Goal: Information Seeking & Learning: Learn about a topic

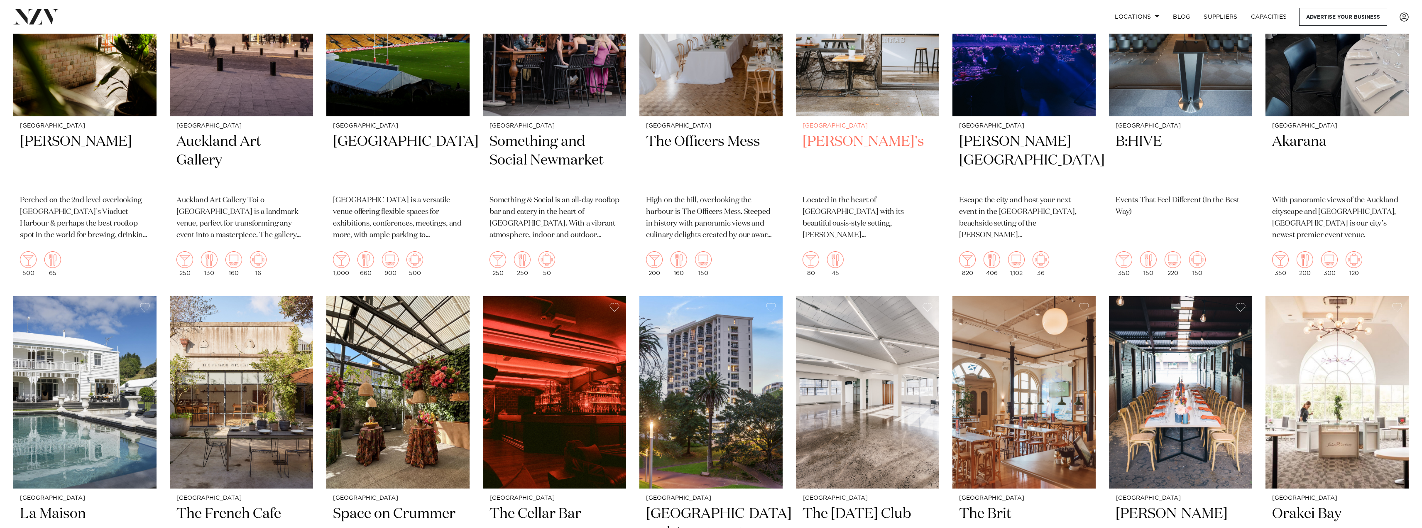
scroll to position [3820, 0]
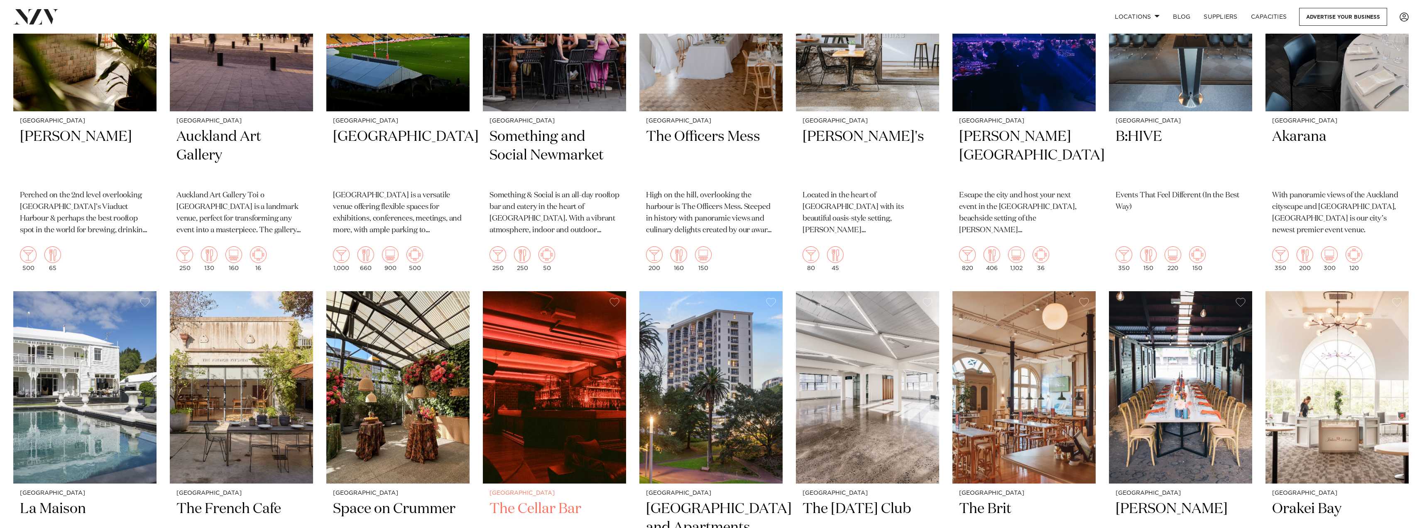
click at [543, 341] on img at bounding box center [554, 387] width 143 height 192
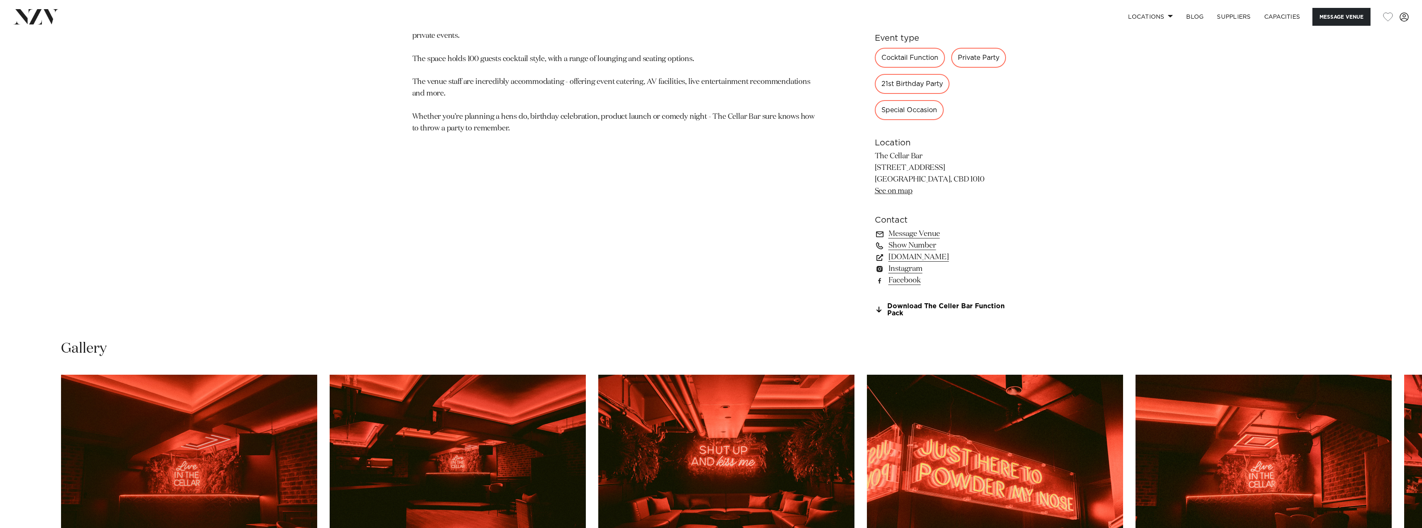
scroll to position [914, 0]
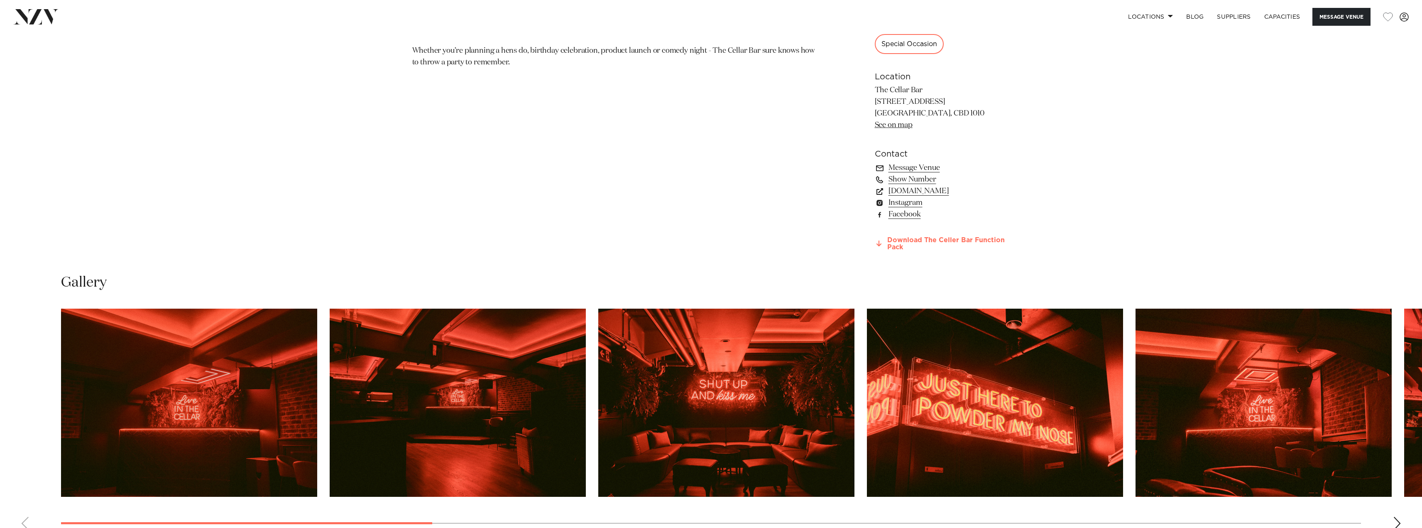
click at [908, 238] on link "Download The Celler Bar Function Pack" at bounding box center [942, 244] width 135 height 14
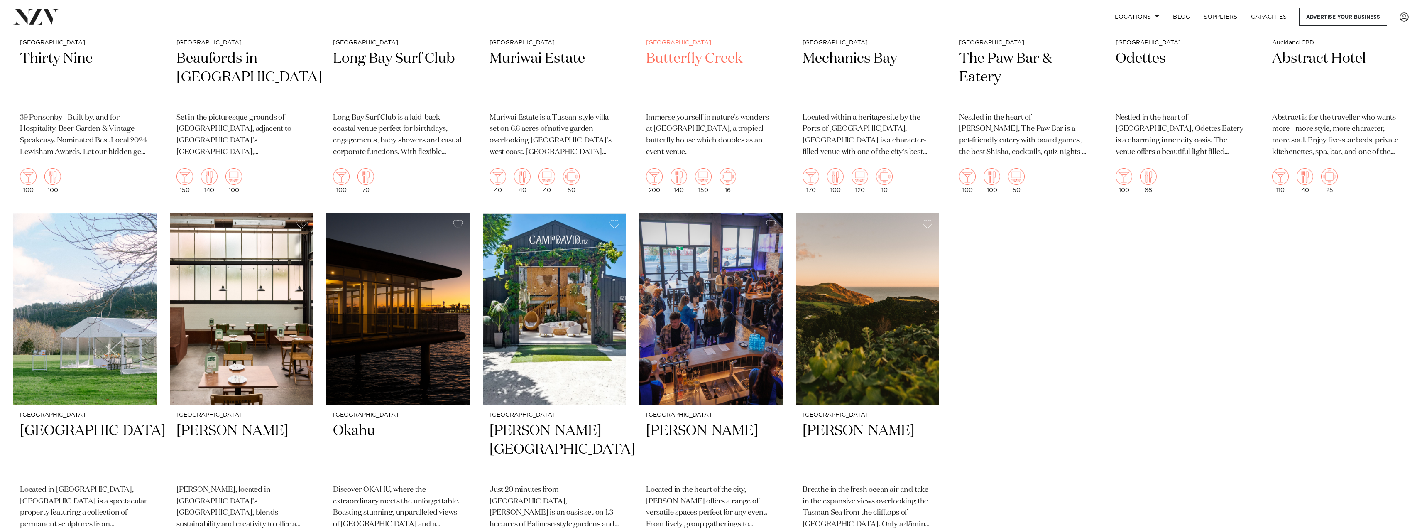
scroll to position [5019, 0]
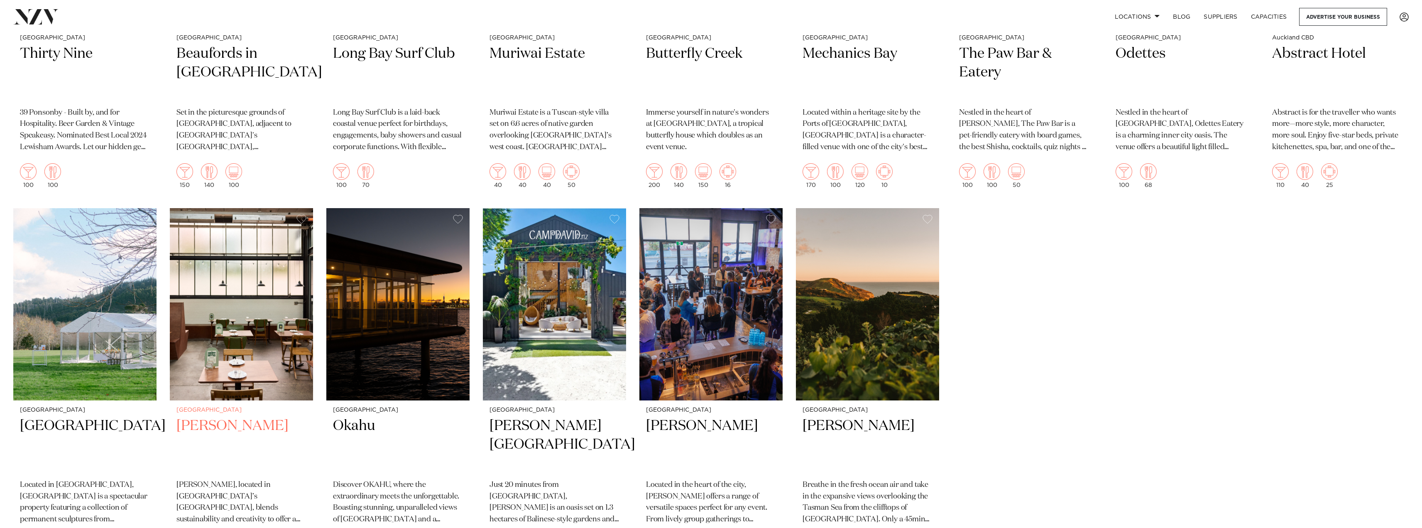
click at [221, 249] on img at bounding box center [241, 304] width 143 height 192
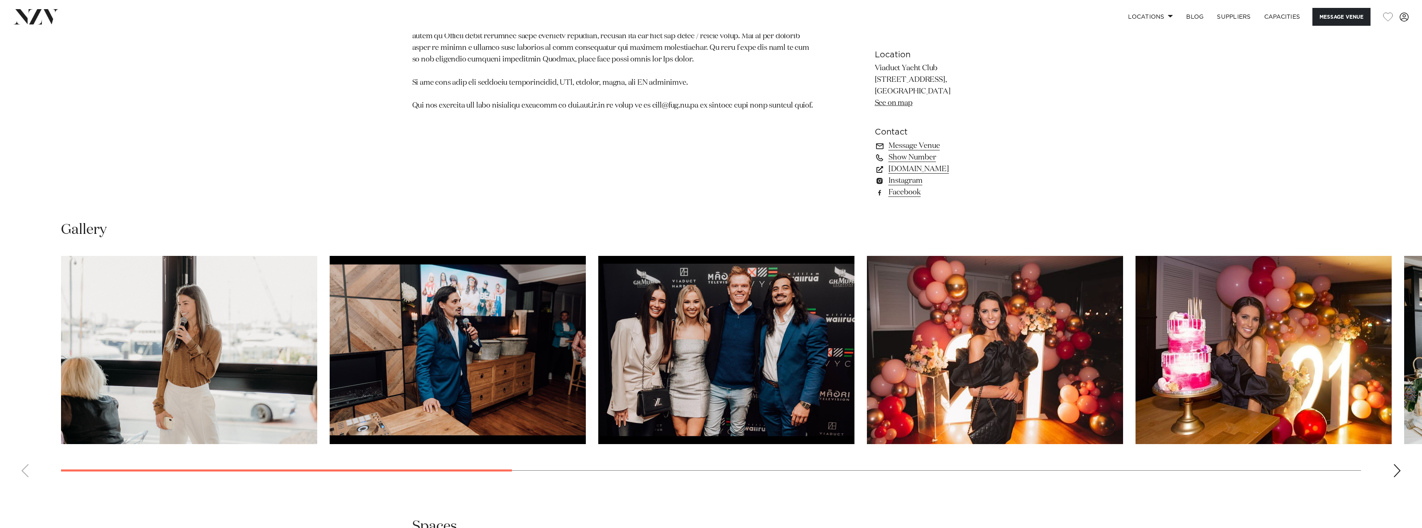
scroll to position [955, 0]
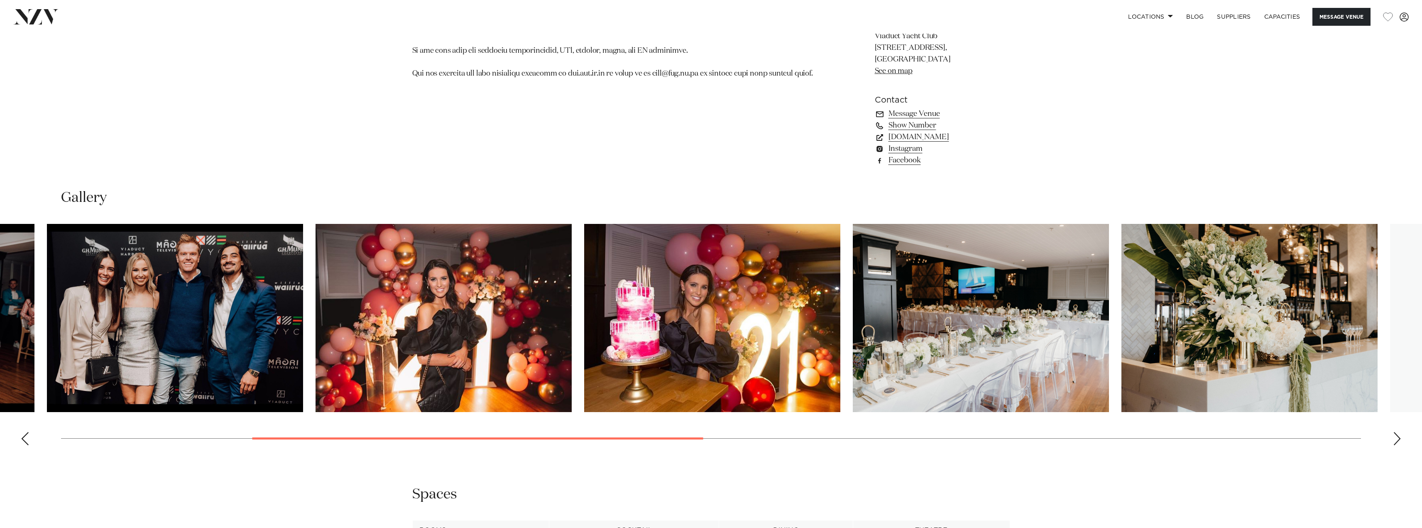
click at [443, 344] on img "4 / 14" at bounding box center [444, 318] width 256 height 188
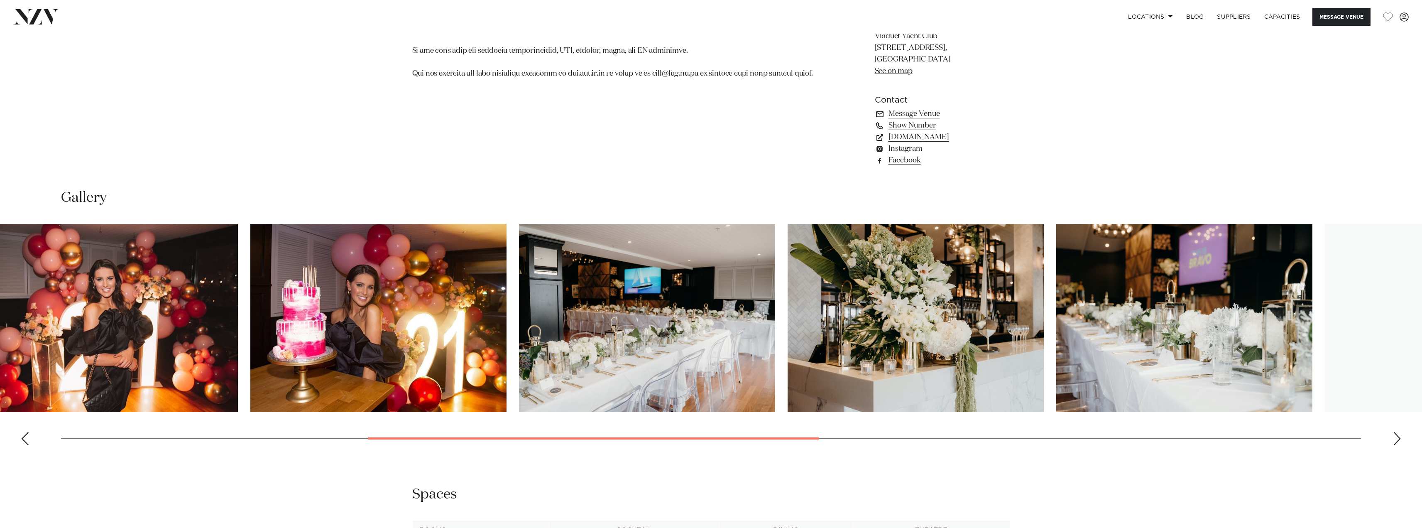
click at [528, 322] on img "6 / 14" at bounding box center [647, 318] width 256 height 188
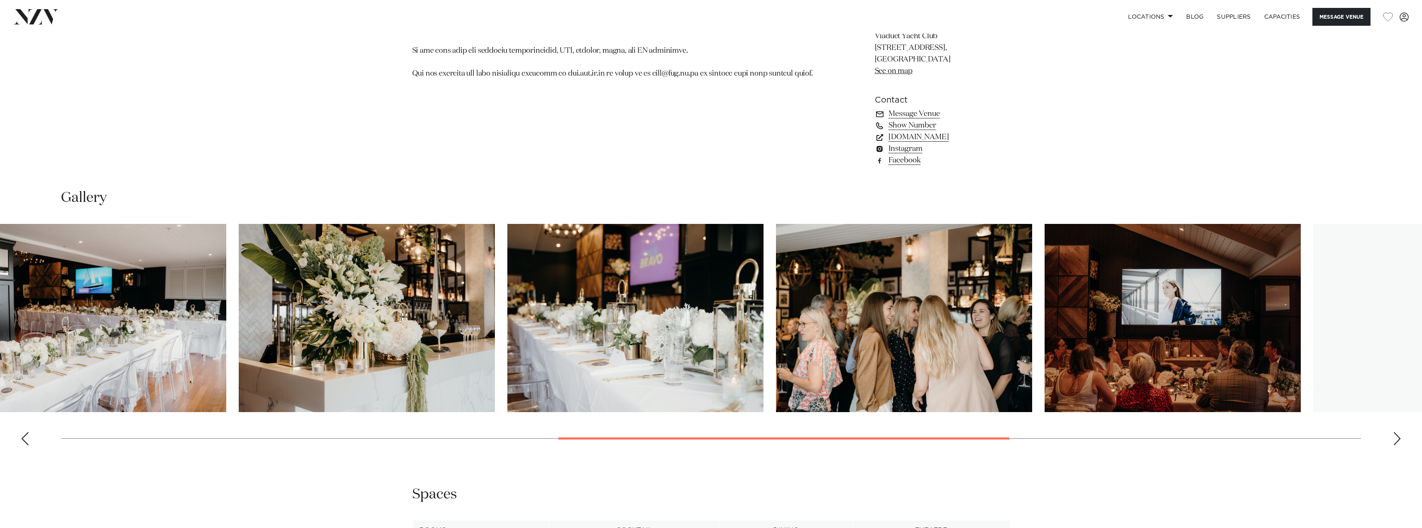
click at [527, 286] on img "8 / 14" at bounding box center [635, 318] width 256 height 188
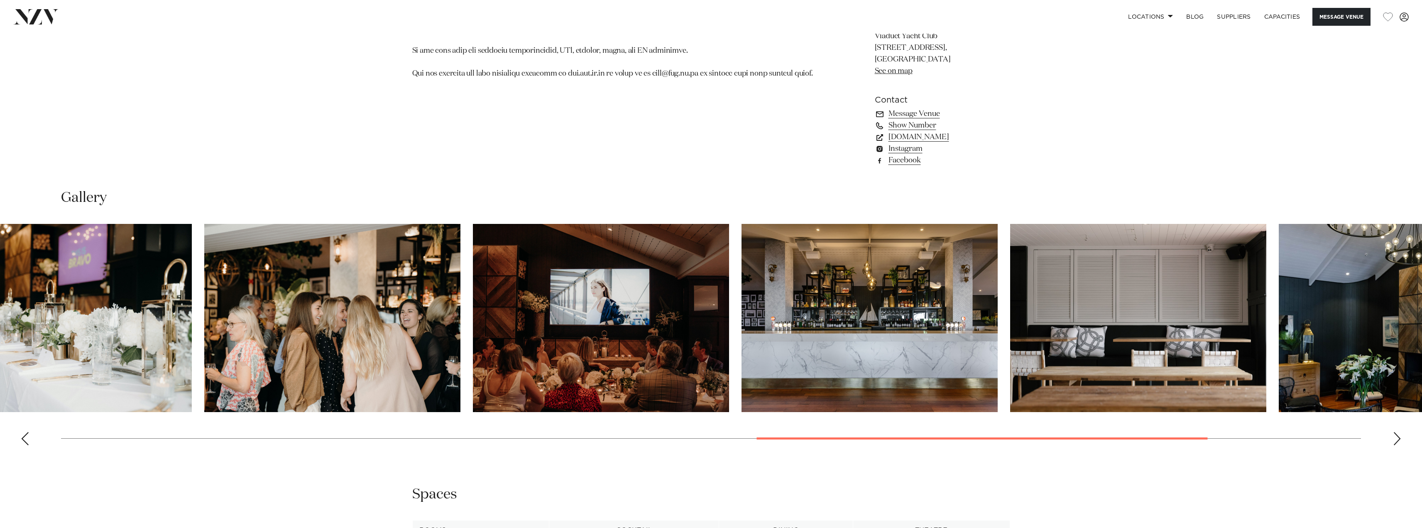
click at [550, 307] on img "10 / 14" at bounding box center [601, 318] width 256 height 188
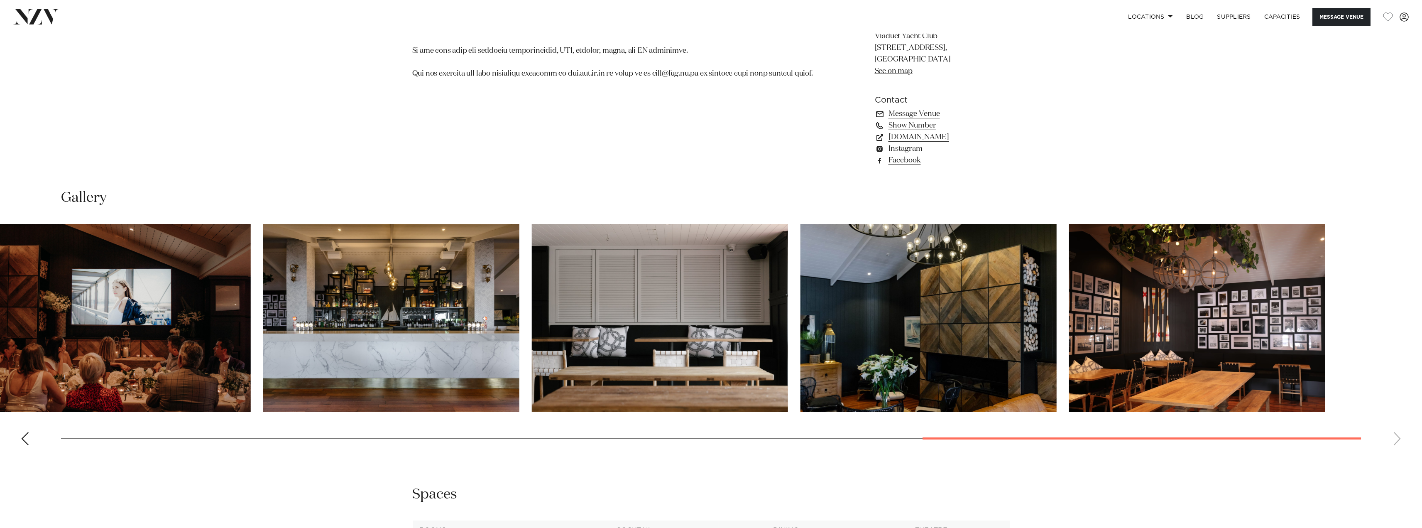
click at [0, 0] on slot at bounding box center [0, 0] width 0 height 0
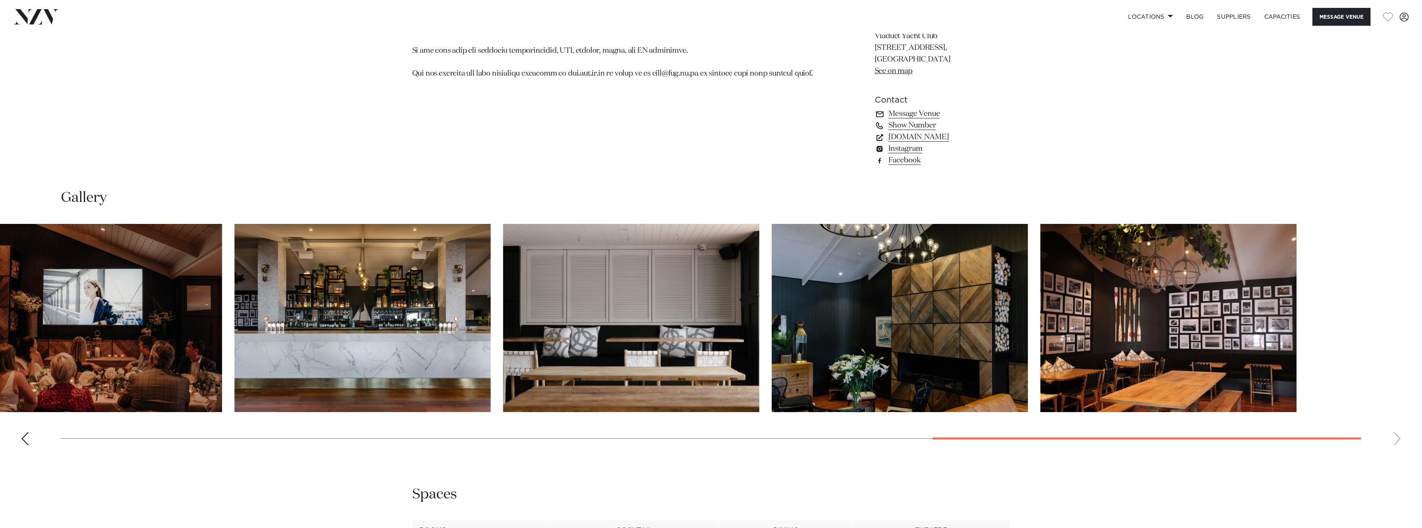
click at [999, 344] on img "13 / 14" at bounding box center [900, 318] width 256 height 188
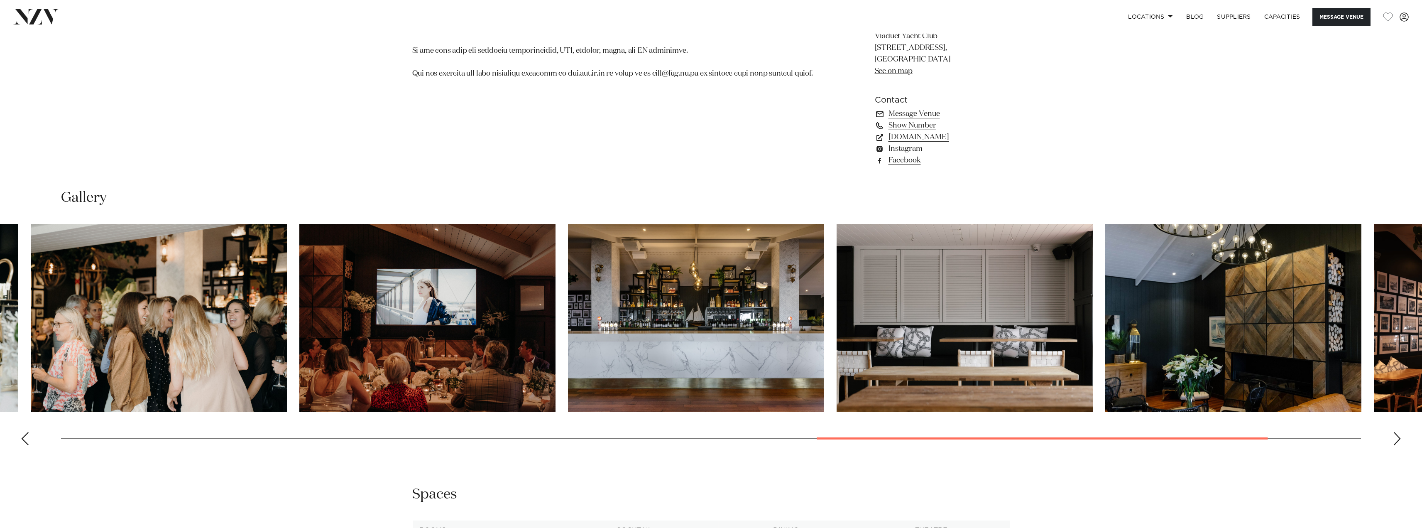
click at [824, 329] on img "11 / 14" at bounding box center [696, 318] width 256 height 188
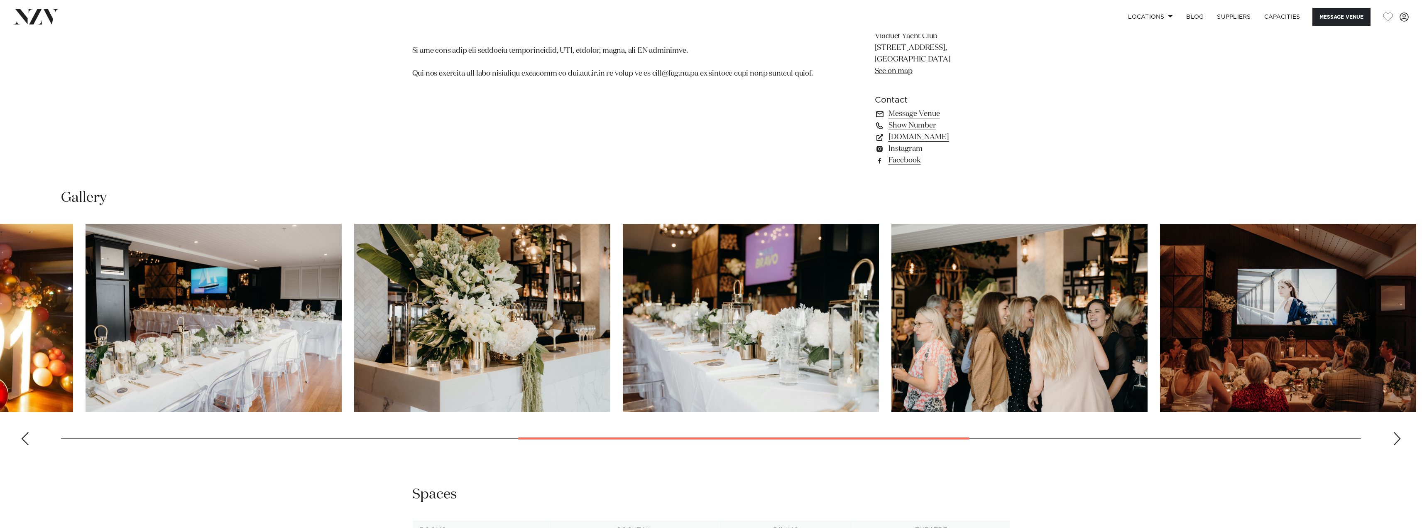
click at [1044, 328] on img "9 / 14" at bounding box center [1020, 318] width 256 height 188
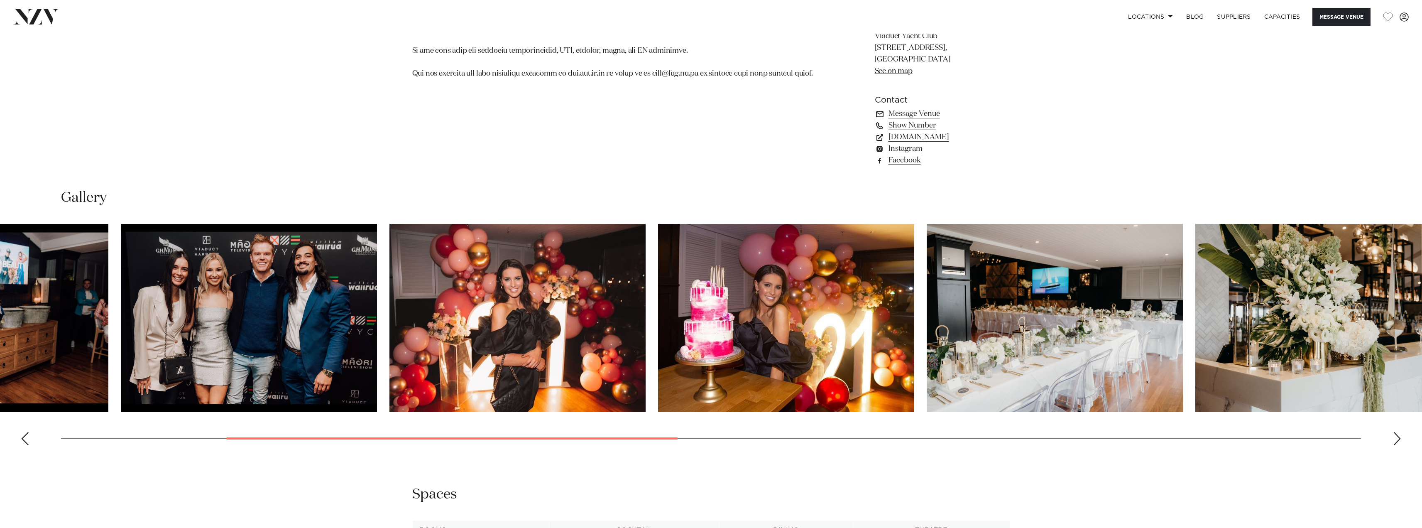
click at [1183, 327] on img "6 / 14" at bounding box center [1055, 318] width 256 height 188
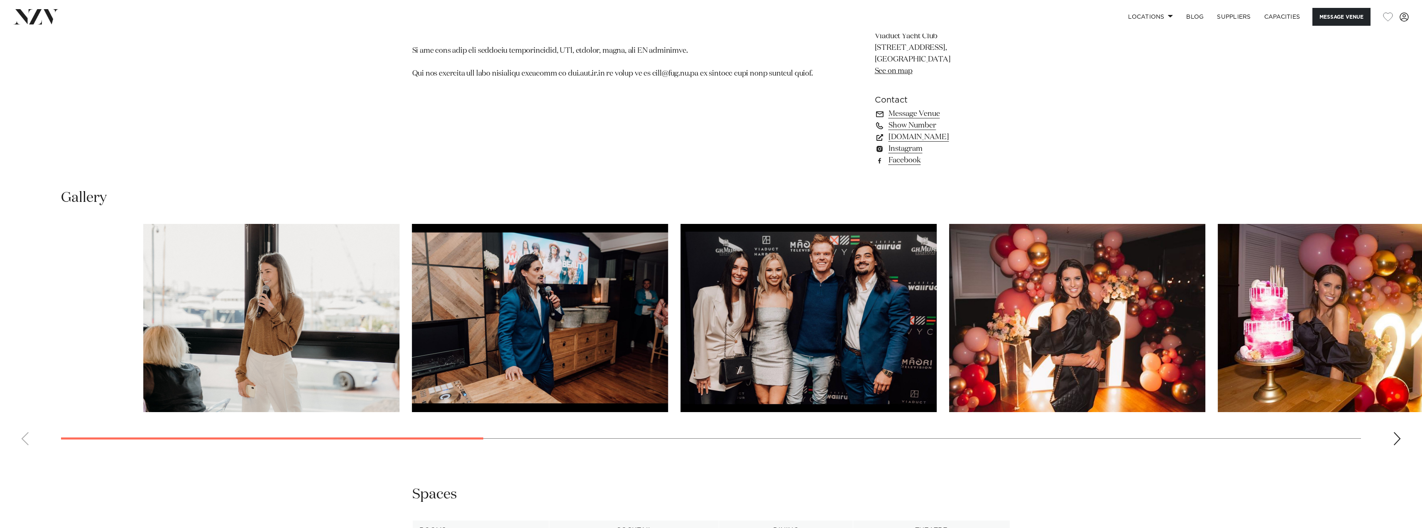
click at [0, 0] on slot at bounding box center [0, 0] width 0 height 0
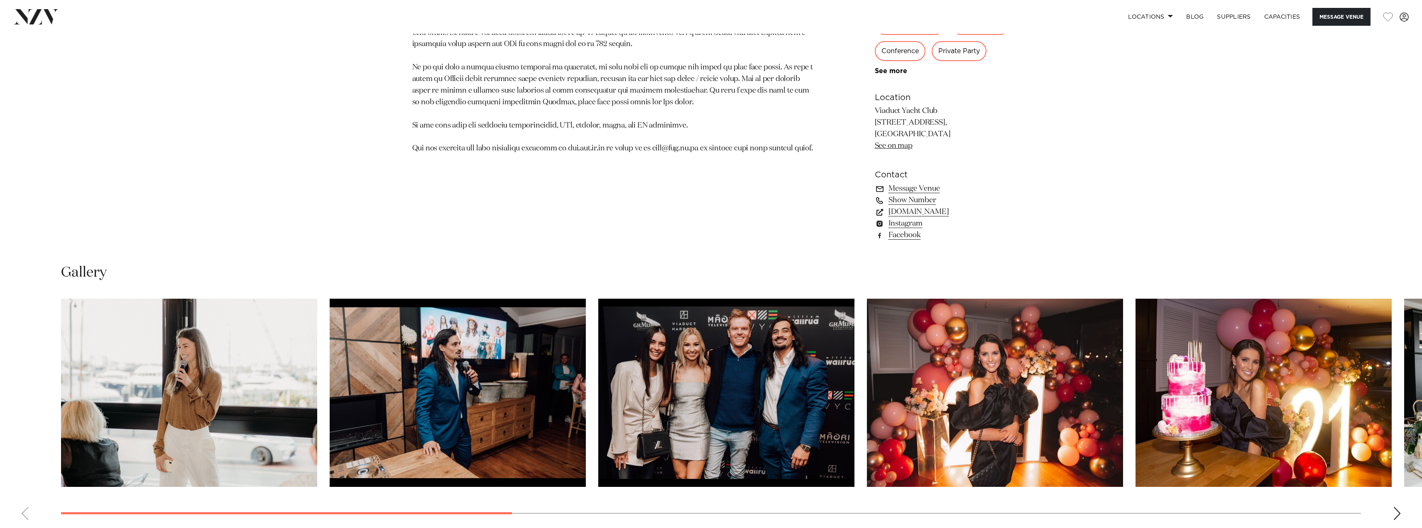
scroll to position [872, 0]
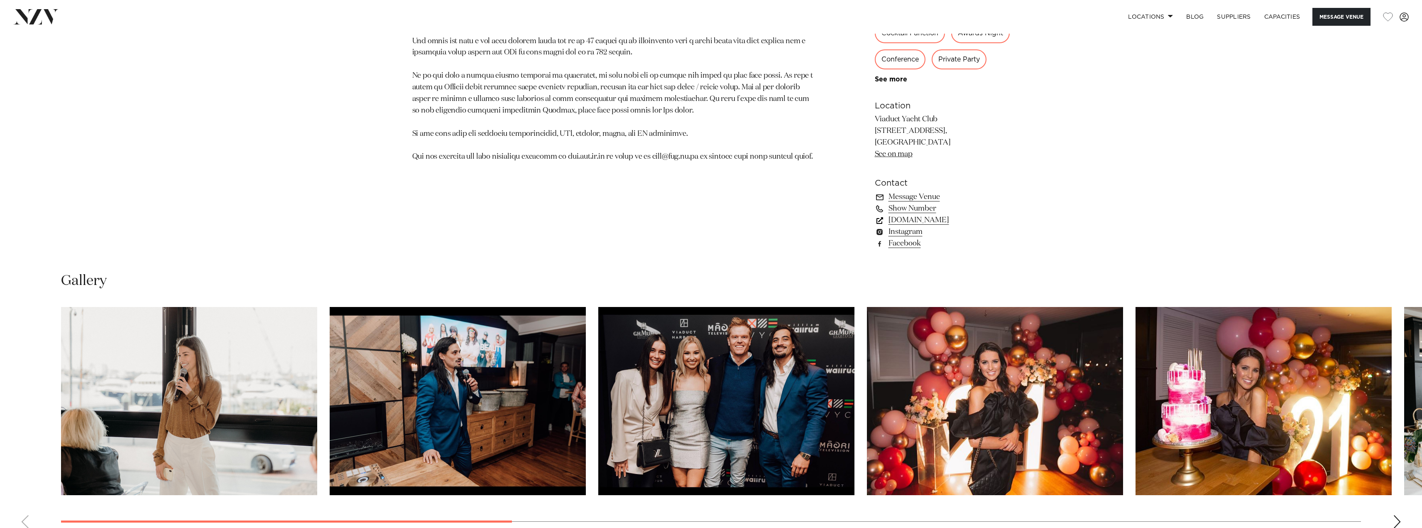
click at [904, 226] on link "www.vyc.co.nz" at bounding box center [942, 220] width 135 height 12
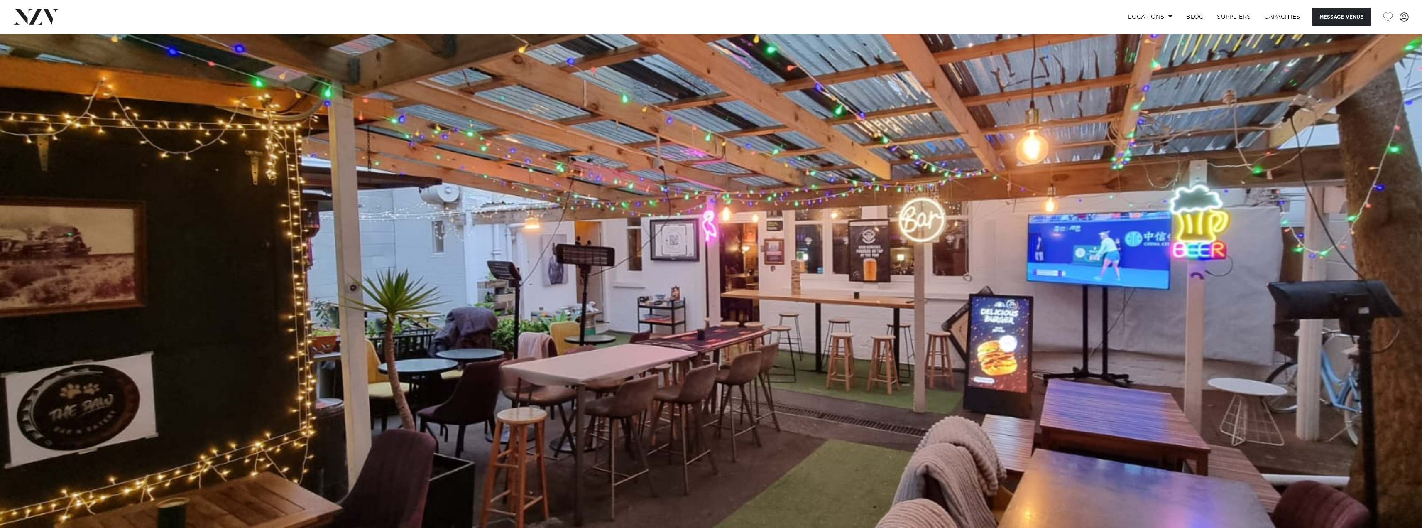
click at [865, 284] on img at bounding box center [711, 367] width 1422 height 666
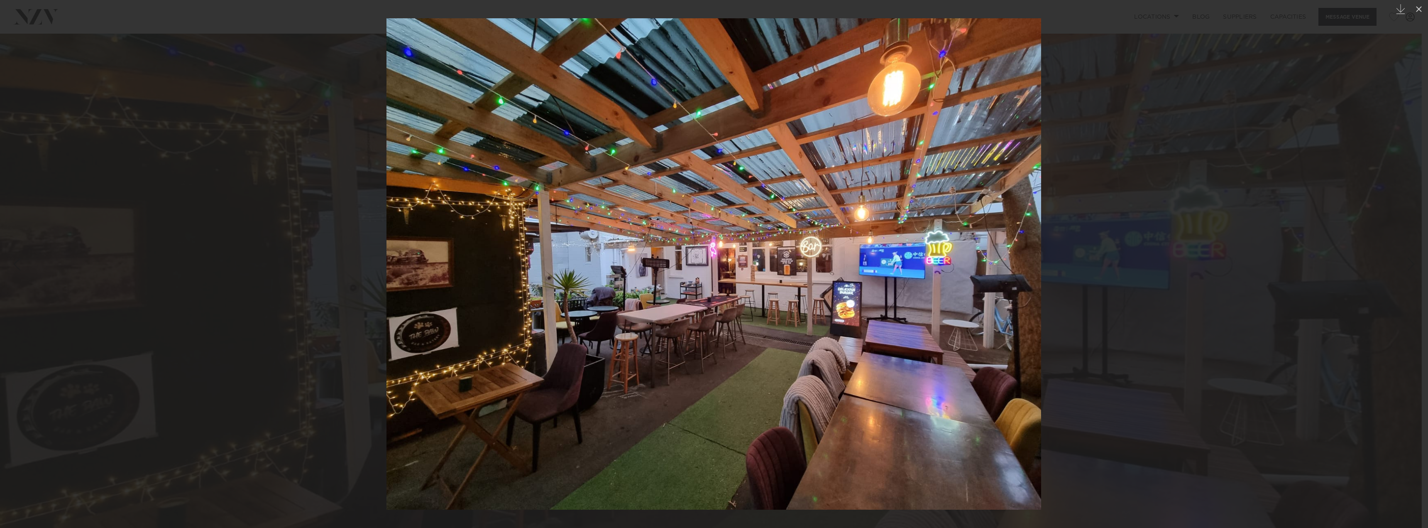
click at [1017, 272] on img at bounding box center [714, 263] width 655 height 491
click at [823, 284] on img at bounding box center [714, 263] width 655 height 491
click at [1129, 285] on div at bounding box center [714, 264] width 1428 height 528
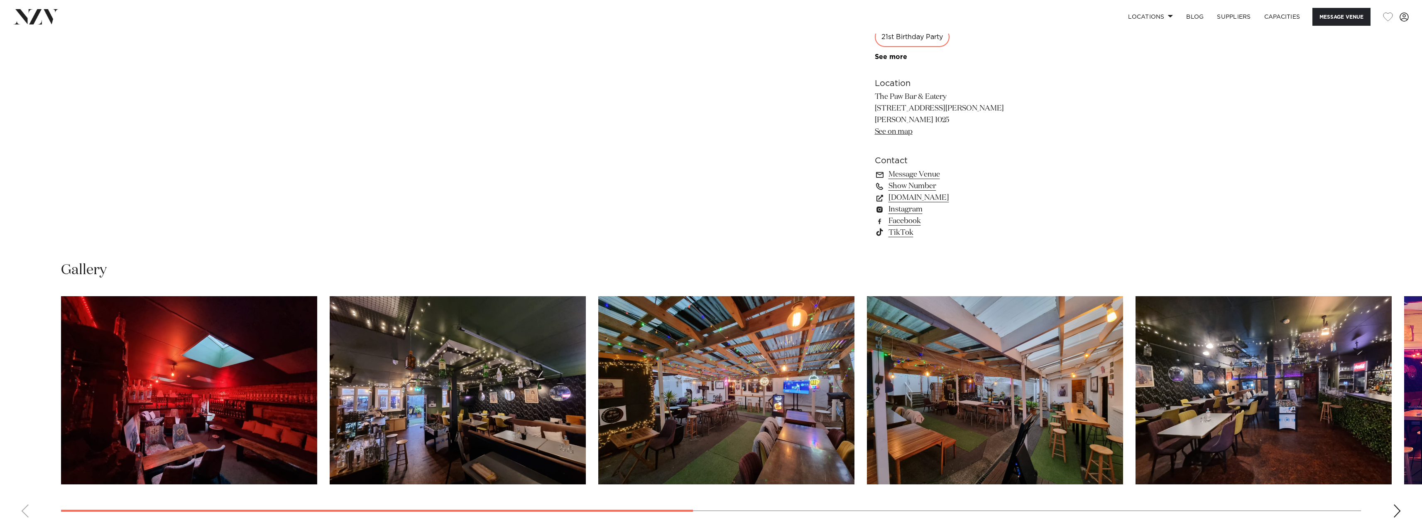
scroll to position [997, 0]
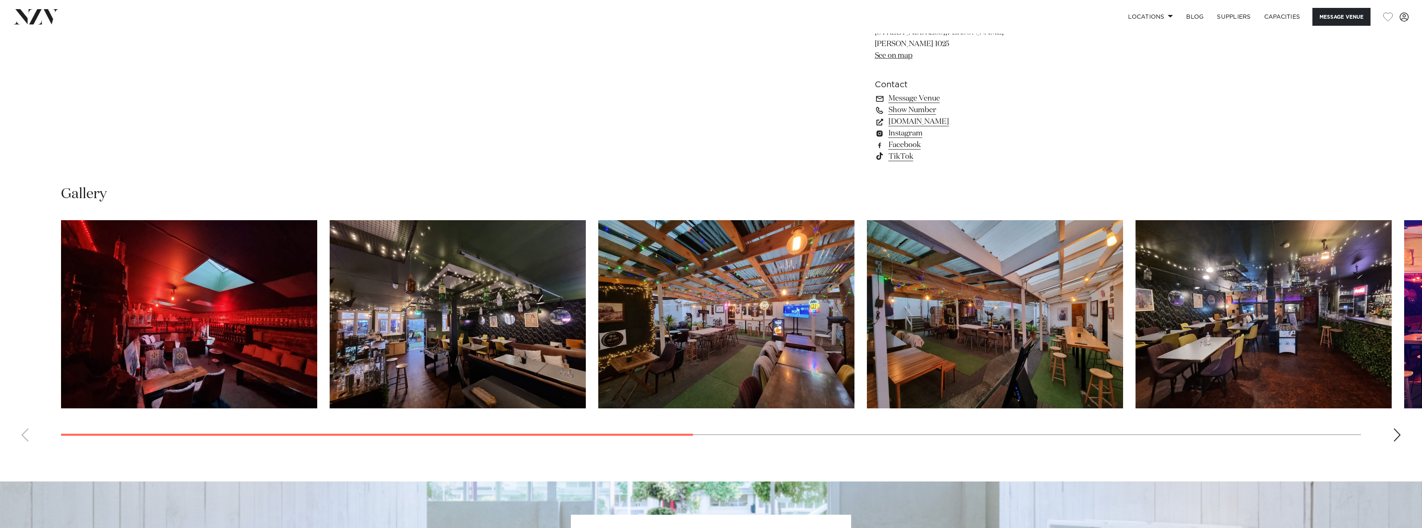
click at [1166, 295] on img "5 / 10" at bounding box center [1264, 314] width 256 height 188
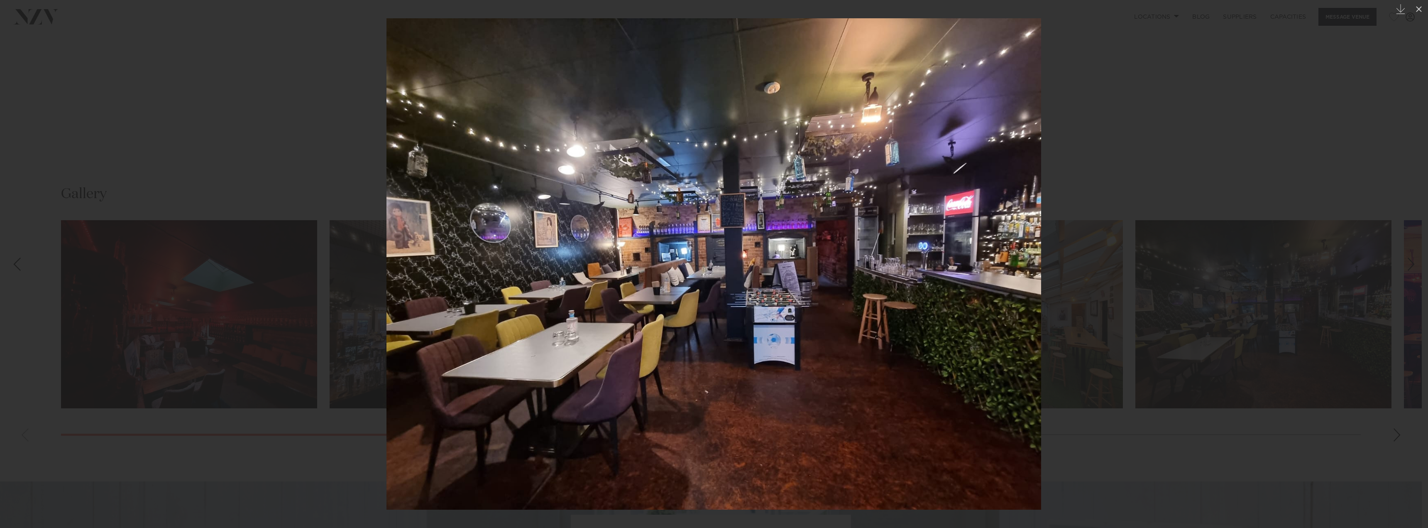
click at [1080, 193] on div at bounding box center [714, 264] width 1428 height 528
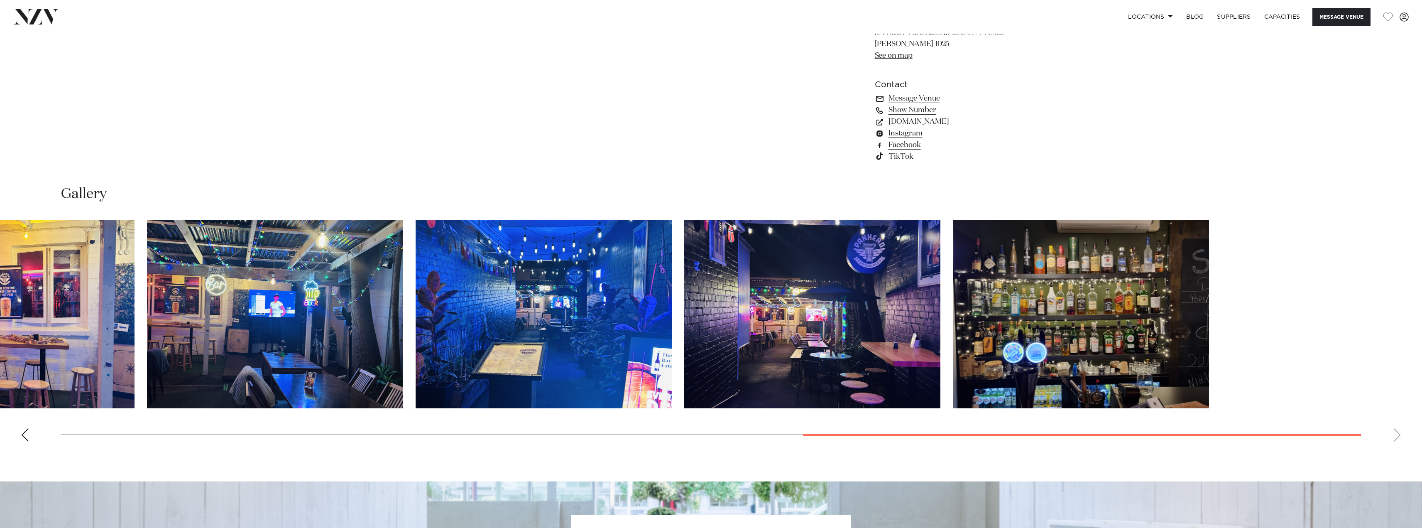
click at [0, 0] on slot at bounding box center [0, 0] width 0 height 0
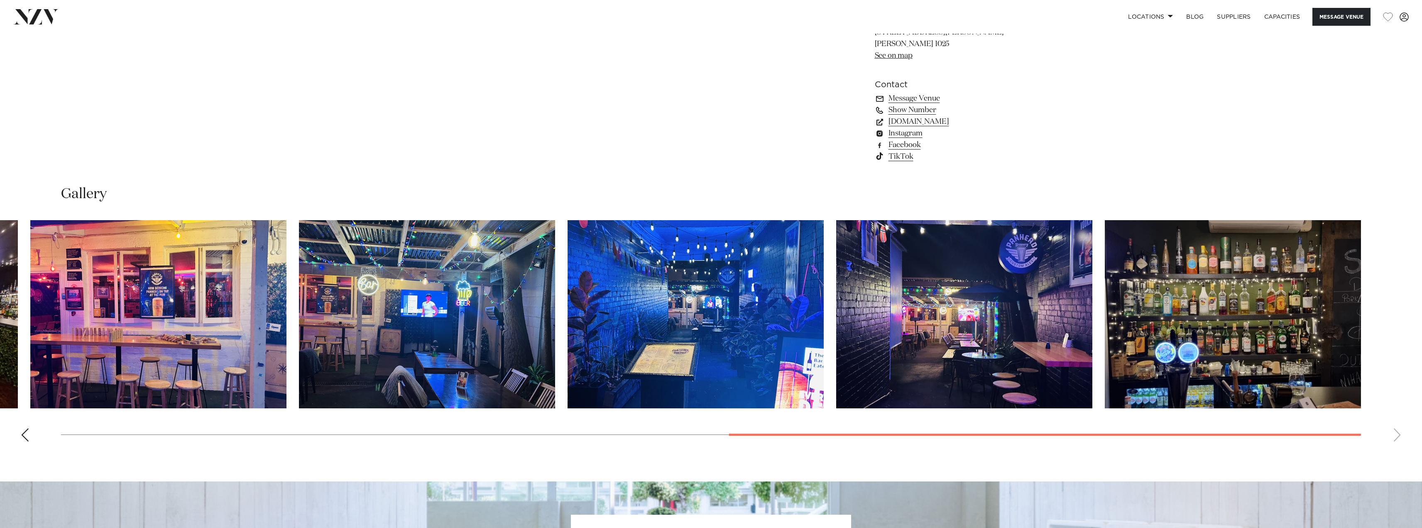
click at [1201, 337] on img "10 / 10" at bounding box center [1233, 314] width 256 height 188
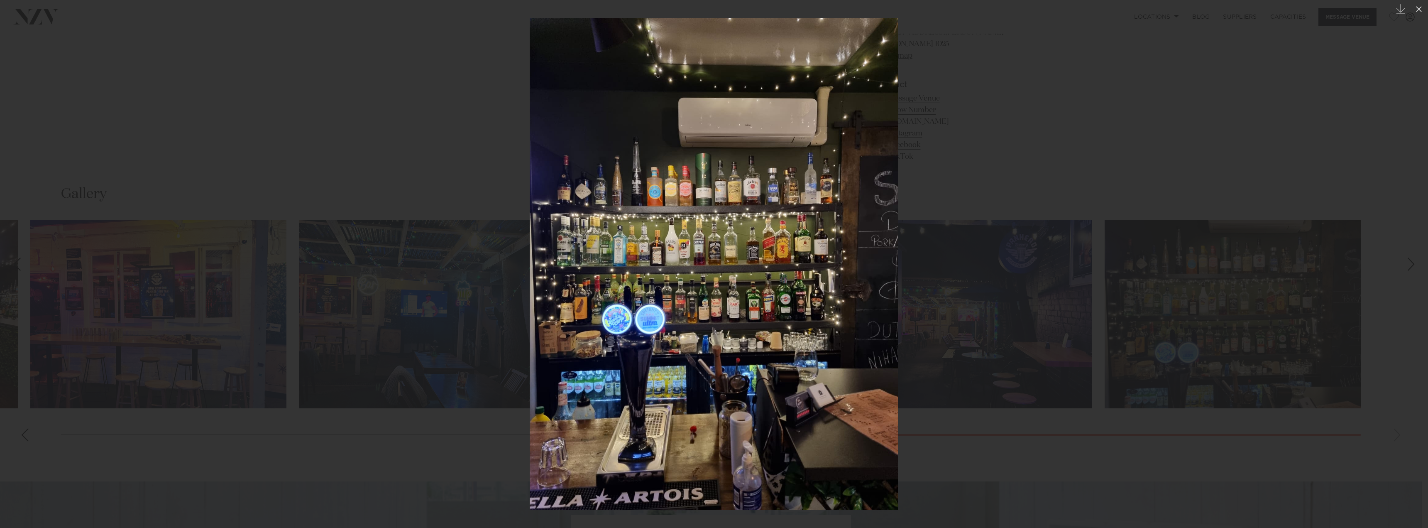
click at [1040, 168] on div at bounding box center [714, 264] width 1428 height 528
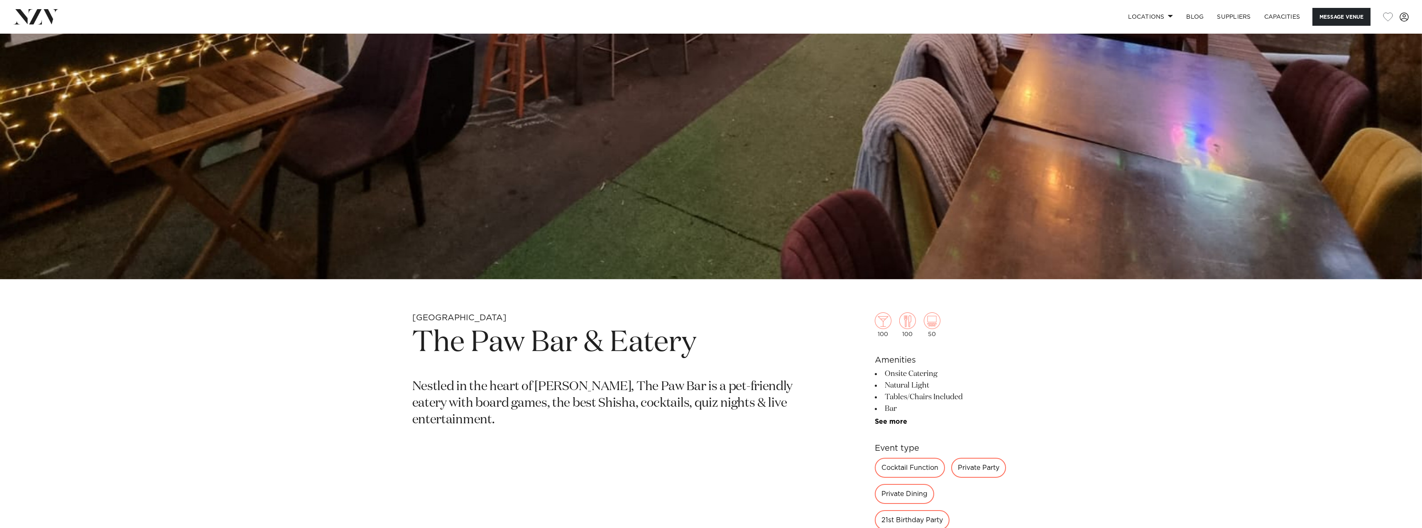
scroll to position [410, 0]
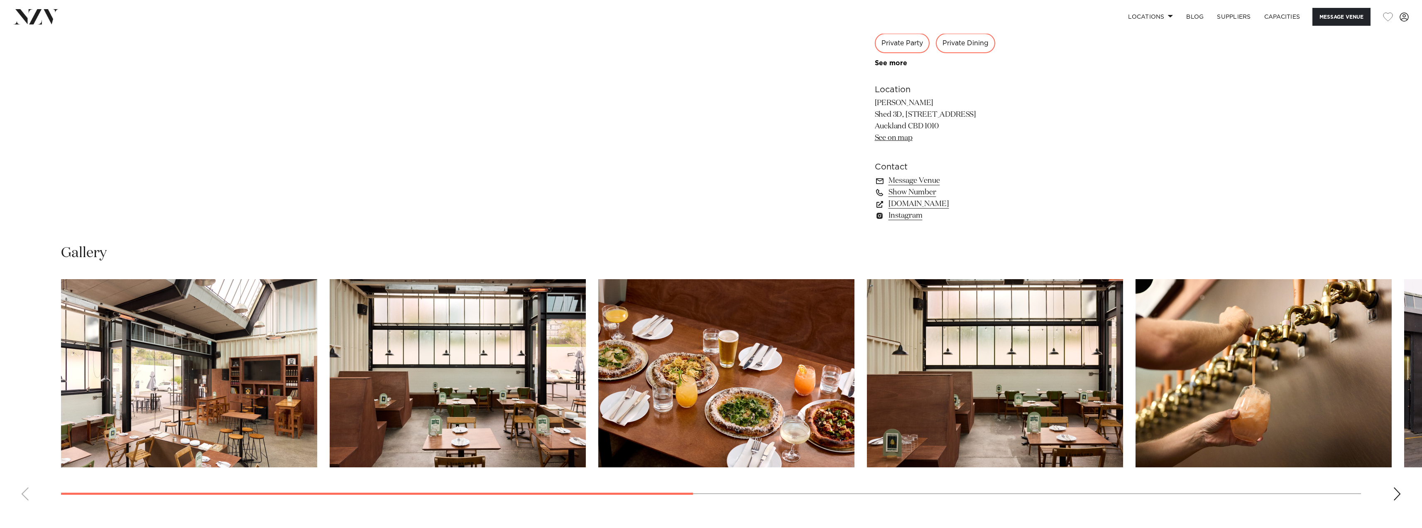
scroll to position [914, 0]
click at [940, 205] on link "[DOMAIN_NAME]" at bounding box center [942, 205] width 135 height 12
